Goal: Information Seeking & Learning: Learn about a topic

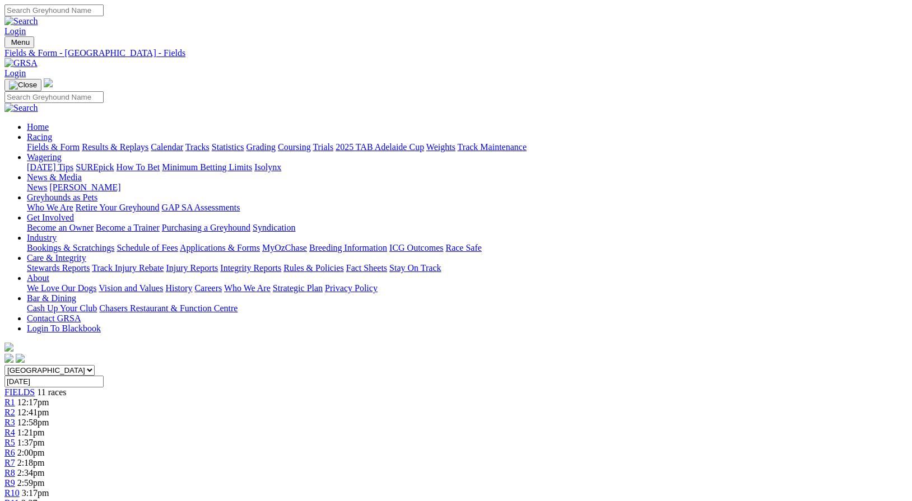
click at [120, 183] on link "[PERSON_NAME]" at bounding box center [84, 188] width 71 height 10
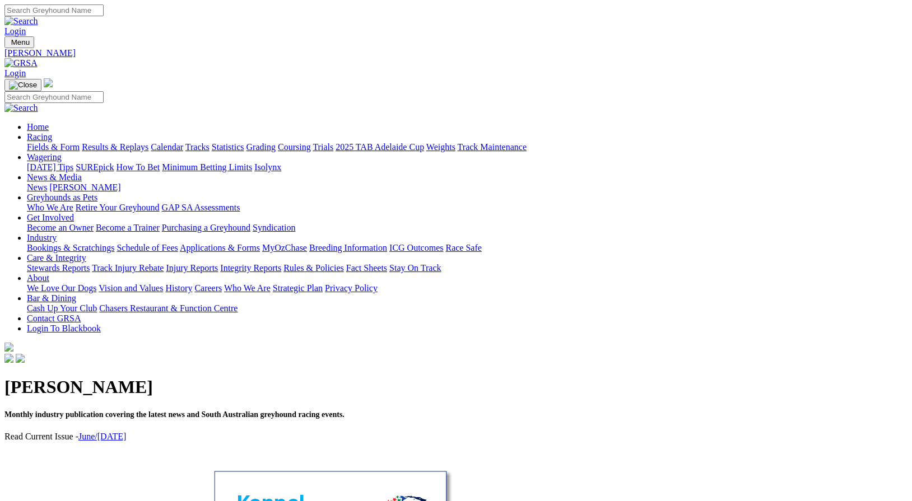
click at [126, 432] on link "June/[DATE]" at bounding box center [102, 437] width 48 height 10
click at [86, 253] on link "Care & Integrity" at bounding box center [56, 258] width 59 height 10
click at [97, 193] on link "Greyhounds as Pets" at bounding box center [62, 198] width 71 height 10
click at [240, 203] on link "GAP SA Assessments" at bounding box center [201, 208] width 78 height 10
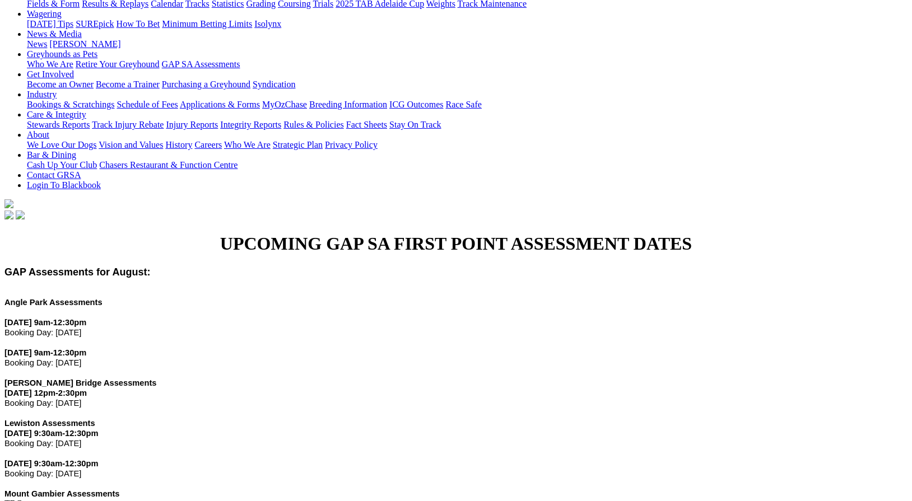
scroll to position [140, 0]
